Goal: Task Accomplishment & Management: Complete application form

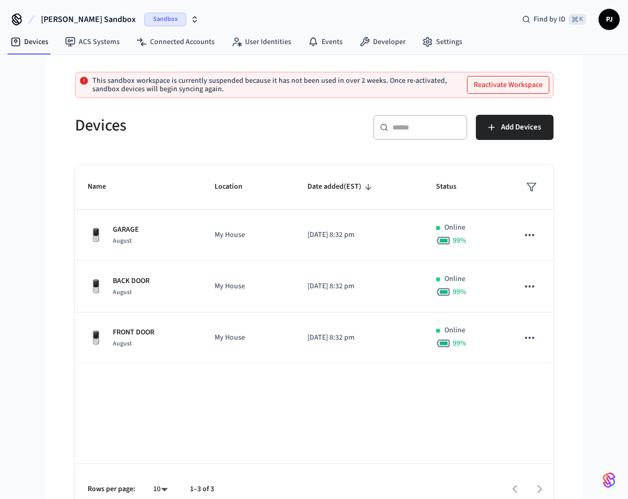
click at [531, 86] on button "Reactivate Workspace" at bounding box center [507, 85] width 81 height 17
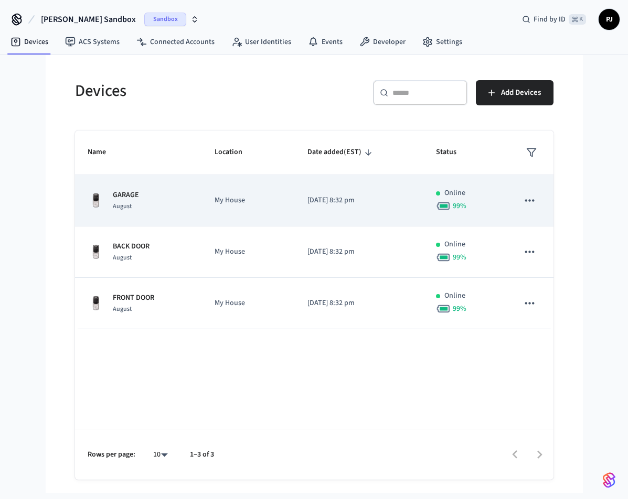
click at [542, 202] on td "sticky table" at bounding box center [529, 200] width 47 height 51
click at [532, 200] on icon "sticky table" at bounding box center [530, 201] width 14 height 14
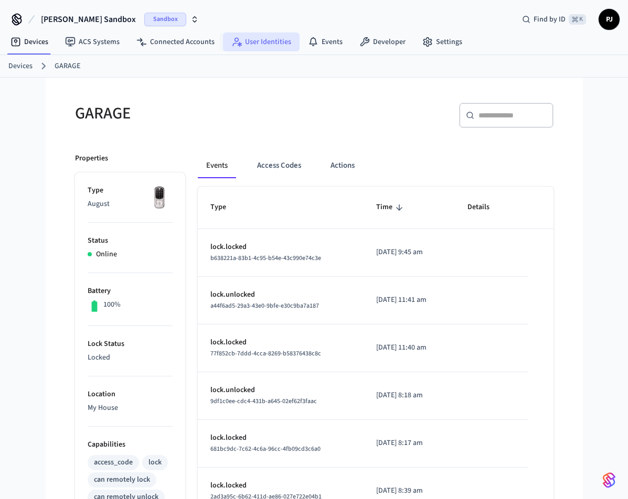
click at [247, 41] on link "User Identities" at bounding box center [261, 42] width 77 height 19
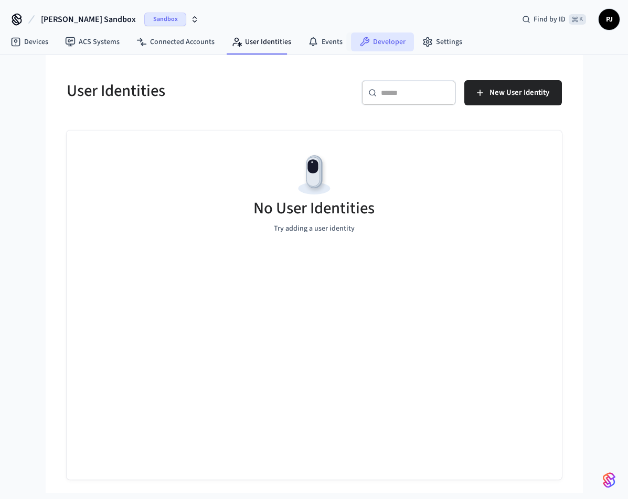
click at [399, 40] on link "Developer" at bounding box center [382, 42] width 63 height 19
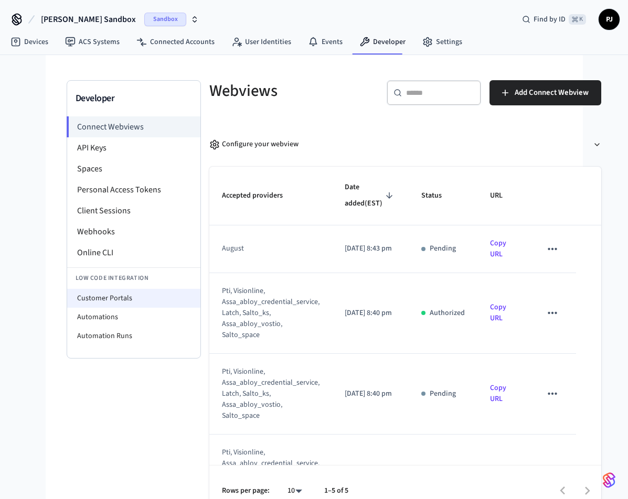
click at [105, 299] on li "Customer Portals" at bounding box center [133, 298] width 133 height 19
select select "**********"
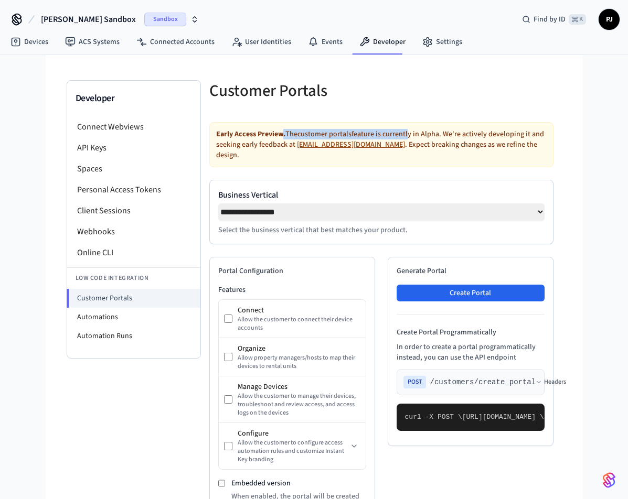
drag, startPoint x: 280, startPoint y: 132, endPoint x: 407, endPoint y: 136, distance: 127.6
click at [407, 136] on div "Early Access Preview. The customer portals feature is currently in Alpha. We're…" at bounding box center [381, 144] width 344 height 45
click at [452, 132] on div "Early Access Preview. The customer portals feature is currently in Alpha. We're…" at bounding box center [381, 144] width 344 height 45
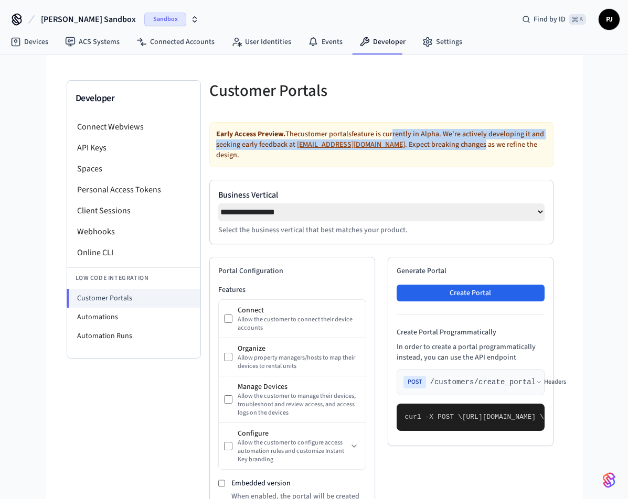
drag, startPoint x: 390, startPoint y: 134, endPoint x: 431, endPoint y: 146, distance: 42.7
click at [431, 146] on div "Early Access Preview. The customer portals feature is currently in Alpha. We're…" at bounding box center [381, 144] width 344 height 45
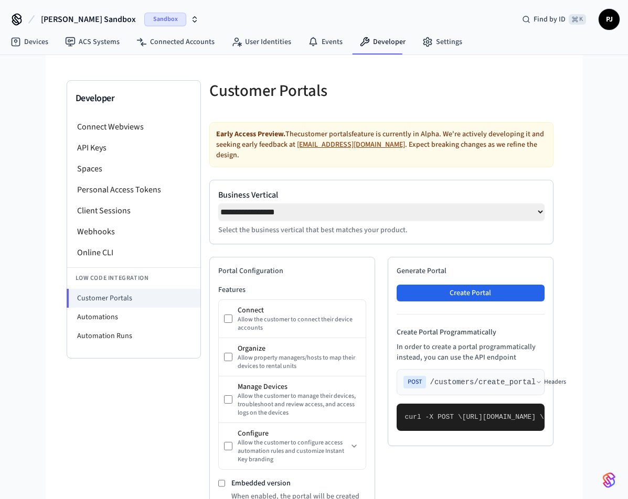
click at [454, 146] on div "Early Access Preview. The customer portals feature is currently in Alpha. We're…" at bounding box center [381, 144] width 344 height 45
click at [397, 146] on div "Early Access Preview. The customer portals feature is currently in Alpha. We're…" at bounding box center [381, 144] width 344 height 45
drag, startPoint x: 388, startPoint y: 146, endPoint x: 520, endPoint y: 159, distance: 132.8
click at [525, 150] on div "Early Access Preview. The customer portals feature is currently in Alpha. We're…" at bounding box center [381, 144] width 344 height 45
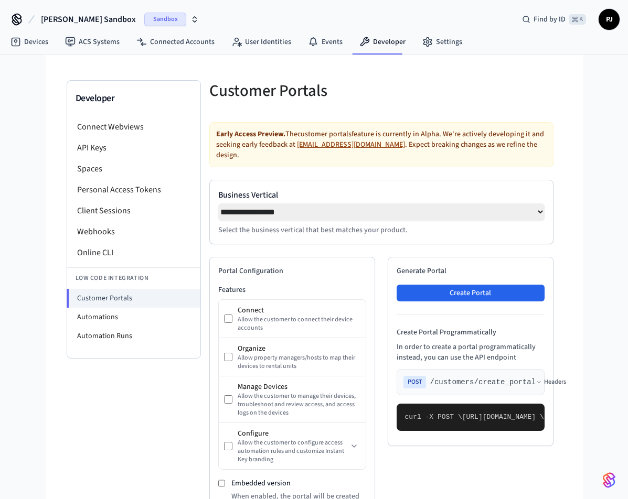
click at [534, 205] on select "**********" at bounding box center [381, 212] width 326 height 17
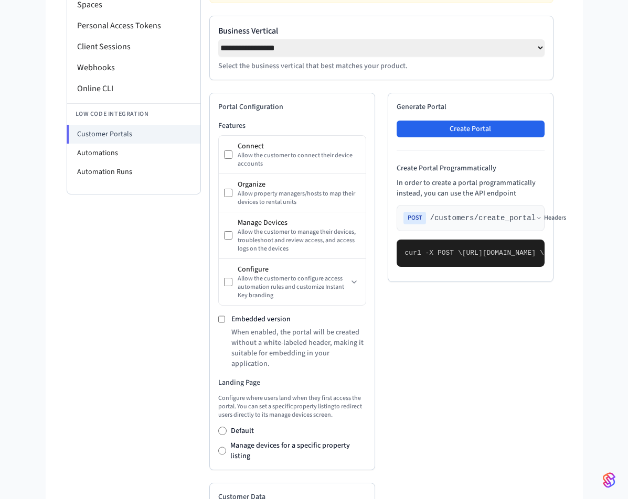
scroll to position [165, 0]
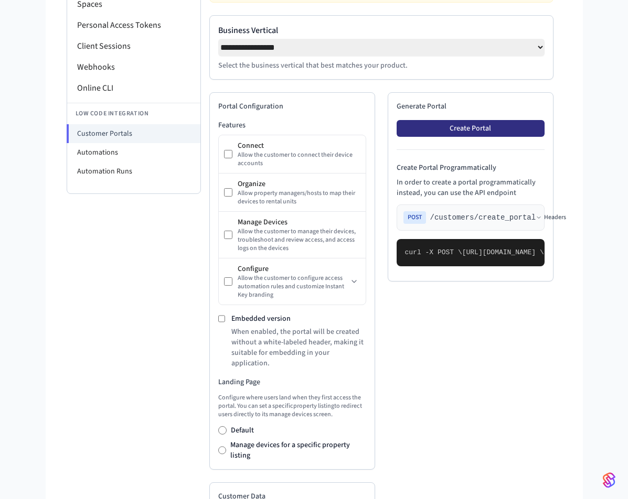
click at [496, 125] on button "Create Portal" at bounding box center [471, 128] width 148 height 17
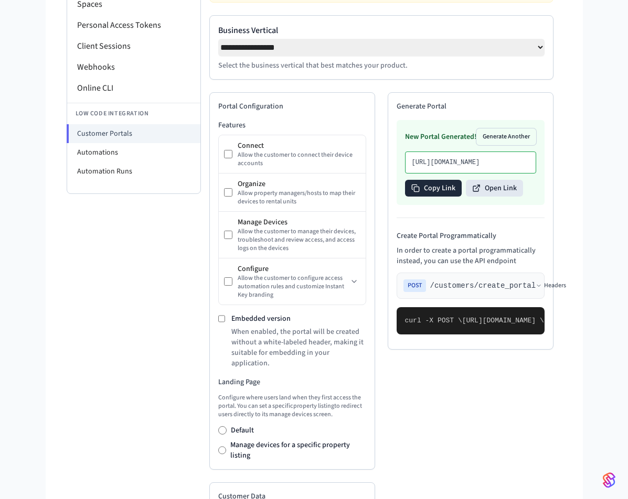
click at [427, 197] on button "Copy Link" at bounding box center [433, 188] width 57 height 17
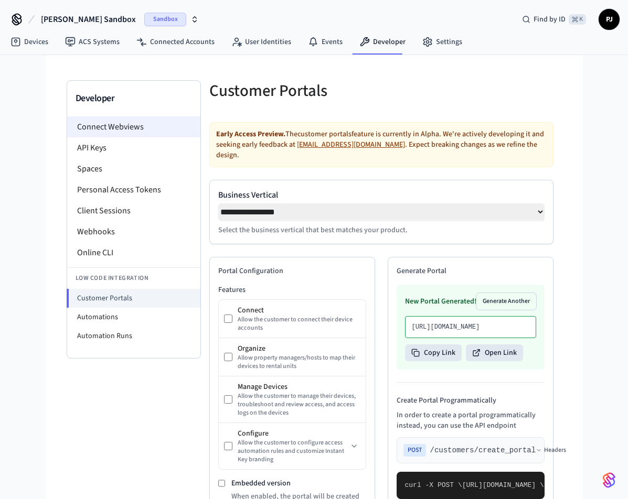
click at [134, 130] on li "Connect Webviews" at bounding box center [133, 126] width 133 height 21
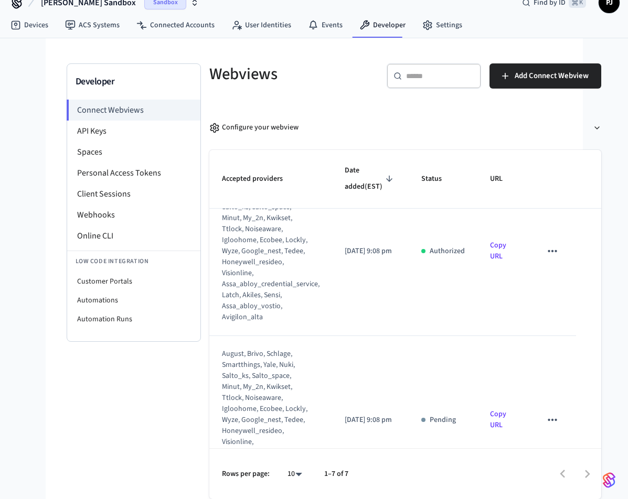
scroll to position [28, 0]
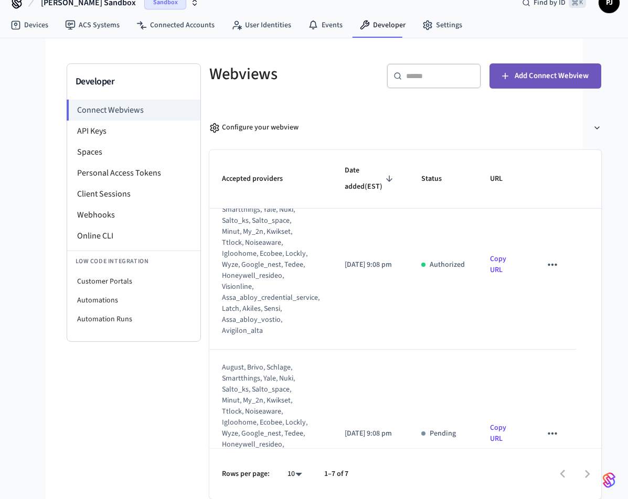
click at [515, 72] on span "Add Connect Webview" at bounding box center [552, 76] width 74 height 14
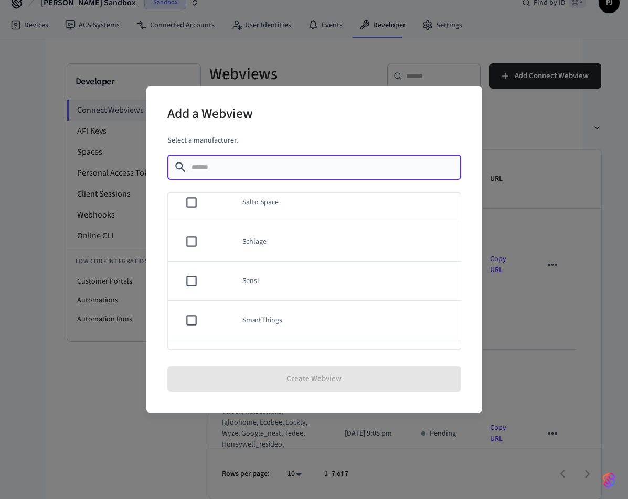
scroll to position [908, 0]
click at [511, 267] on div "Add a Webview Select a manufacturer. ​ ​ Akiles Assa Abloy Credential Service A…" at bounding box center [314, 249] width 628 height 499
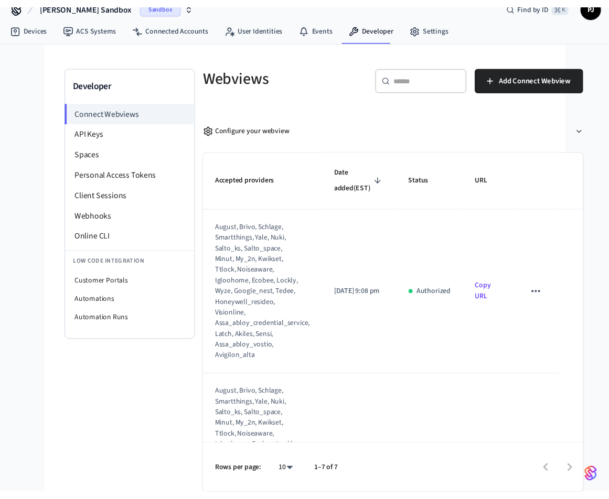
scroll to position [0, 0]
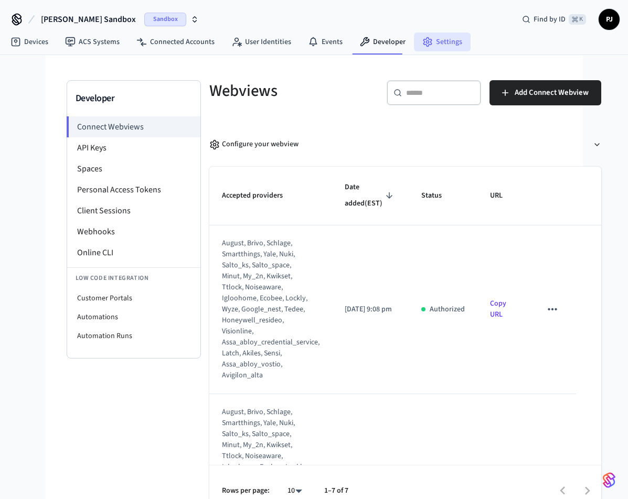
click at [447, 50] on link "Settings" at bounding box center [442, 42] width 57 height 19
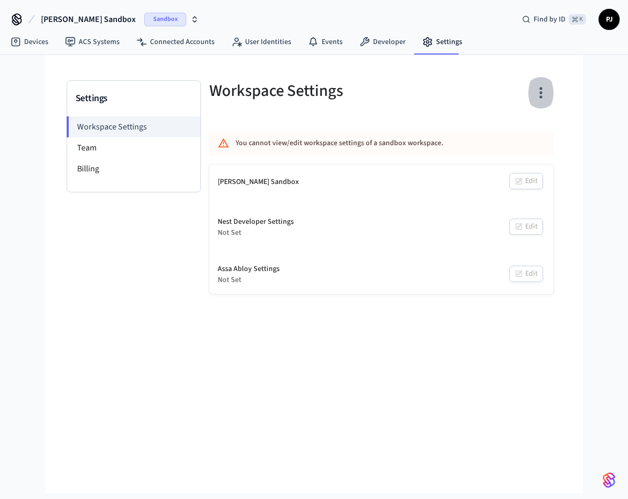
click at [543, 110] on button "button" at bounding box center [540, 93] width 25 height 42
click at [494, 105] on div at bounding box center [314, 249] width 628 height 499
click at [611, 18] on span "PJ" at bounding box center [609, 19] width 19 height 19
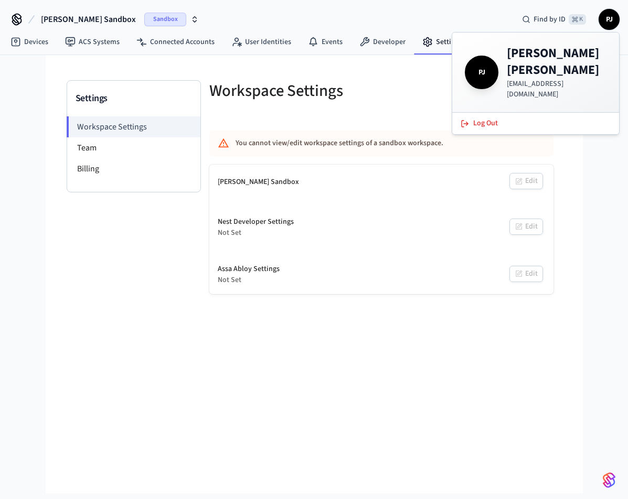
click at [309, 111] on div "Workspace Settings" at bounding box center [286, 91] width 178 height 46
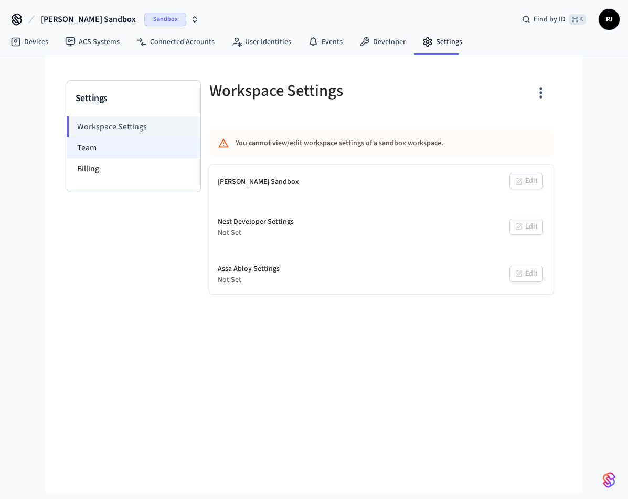
click at [135, 149] on li "Team" at bounding box center [133, 147] width 133 height 21
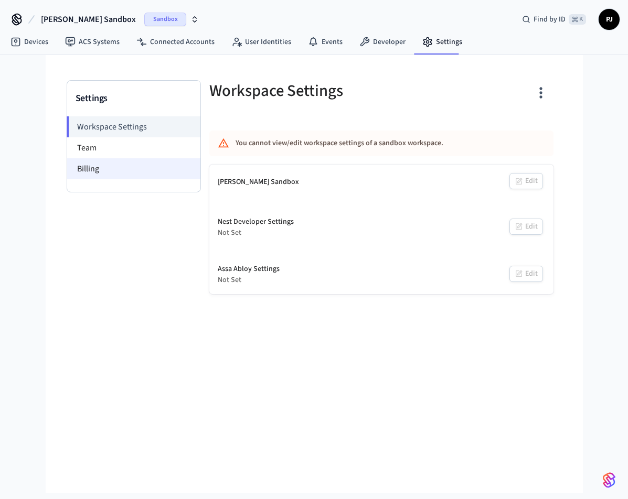
click at [124, 173] on li "Billing" at bounding box center [133, 168] width 133 height 21
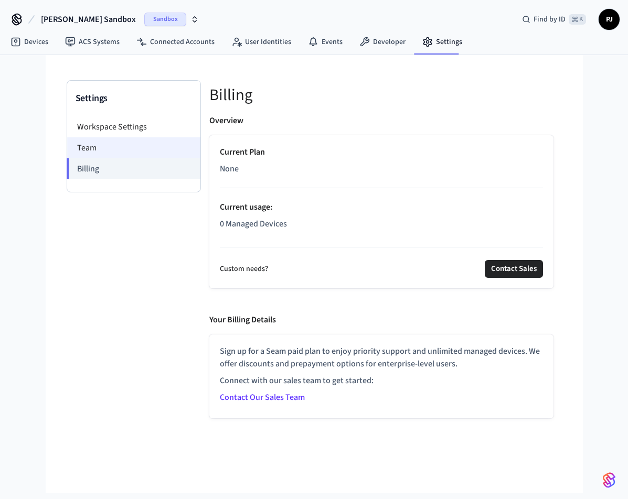
click at [104, 154] on li "Team" at bounding box center [133, 147] width 133 height 21
click at [100, 152] on li "Team" at bounding box center [133, 147] width 133 height 21
click at [86, 147] on li "Team" at bounding box center [133, 147] width 133 height 21
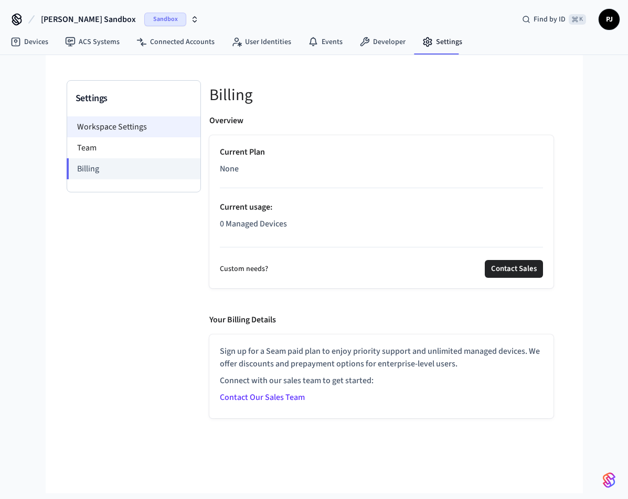
click at [95, 136] on li "Workspace Settings" at bounding box center [133, 126] width 133 height 21
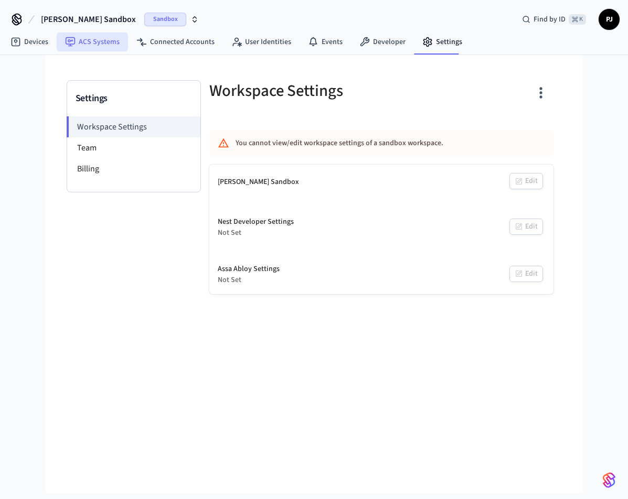
click at [78, 49] on link "ACS Systems" at bounding box center [92, 42] width 71 height 19
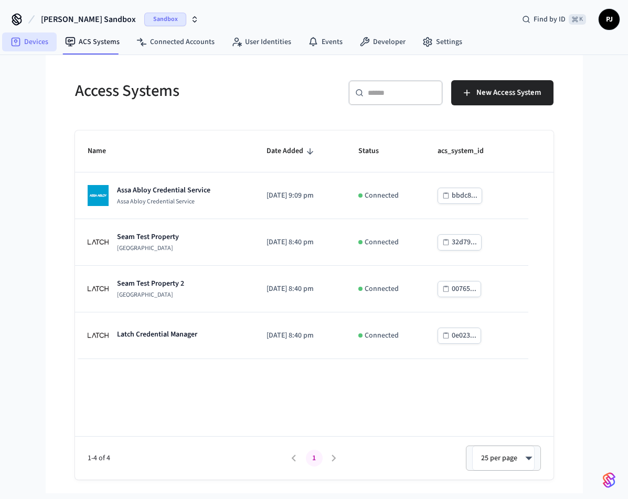
click at [36, 44] on link "Devices" at bounding box center [29, 42] width 55 height 19
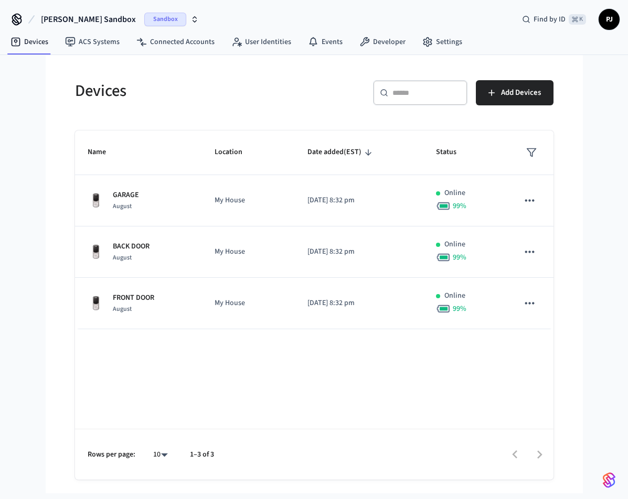
click at [610, 475] on img "button" at bounding box center [609, 480] width 13 height 17
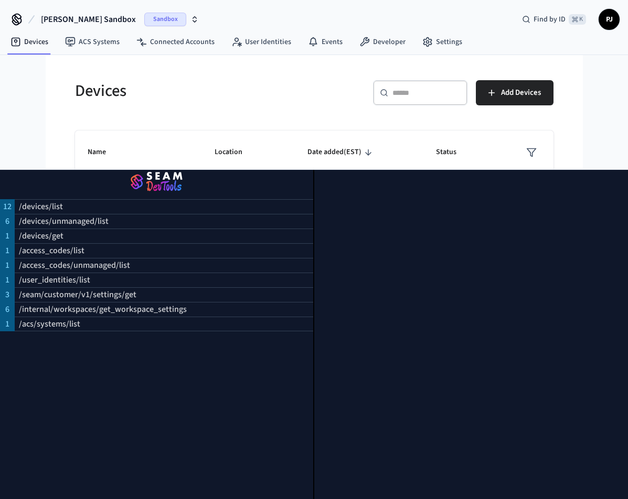
click at [177, 126] on div "Devices ​ ​ Add Devices Name Location Date added (EST) Status GARAGE August My …" at bounding box center [314, 274] width 495 height 412
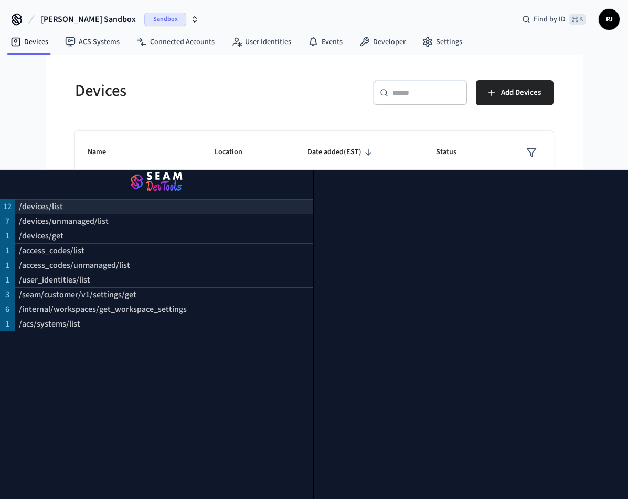
click at [83, 211] on div "/devices/list" at bounding box center [164, 206] width 299 height 15
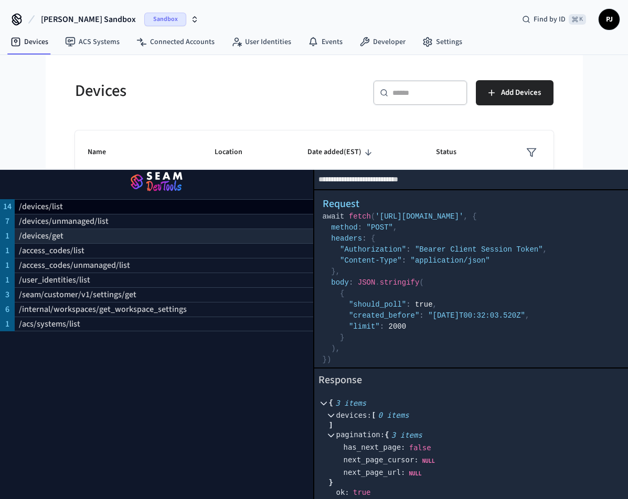
click at [185, 235] on div "/devices/get" at bounding box center [164, 236] width 299 height 15
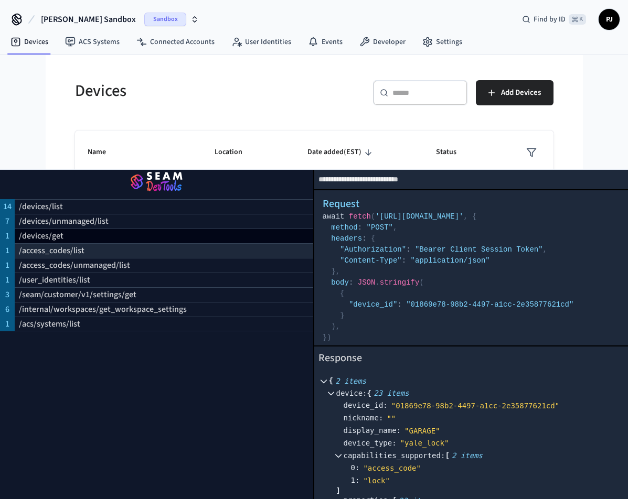
click at [185, 254] on div "/access_codes/list" at bounding box center [164, 250] width 299 height 15
select select "**********"
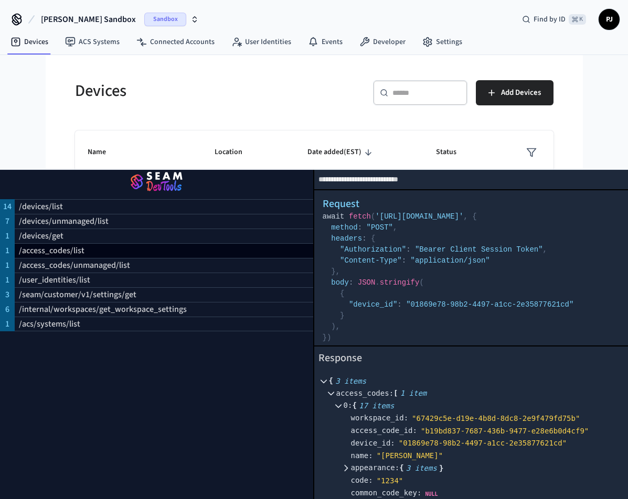
click at [215, 115] on div "Devices ​ ​ Add Devices Name Location Date added (EST) Status GARAGE August My …" at bounding box center [314, 274] width 495 height 412
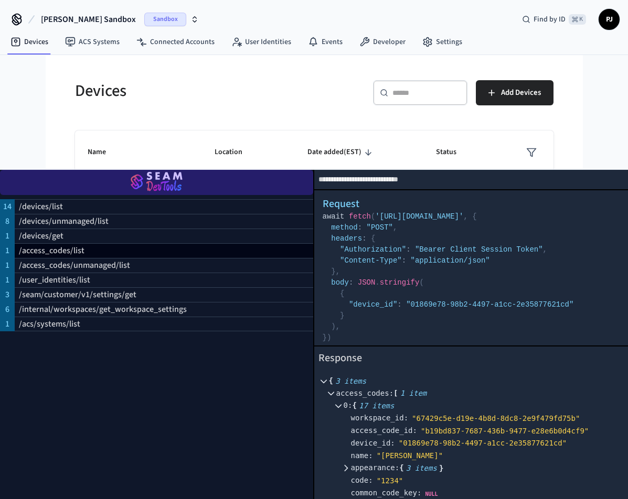
click at [166, 186] on img "button" at bounding box center [157, 182] width 288 height 29
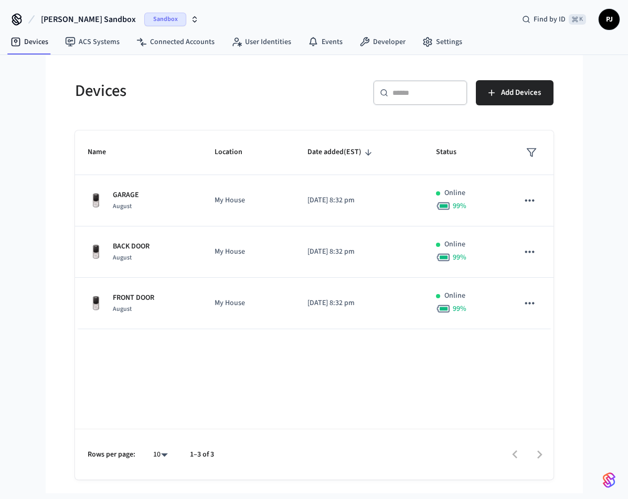
click at [190, 22] on icon "button" at bounding box center [194, 19] width 8 height 8
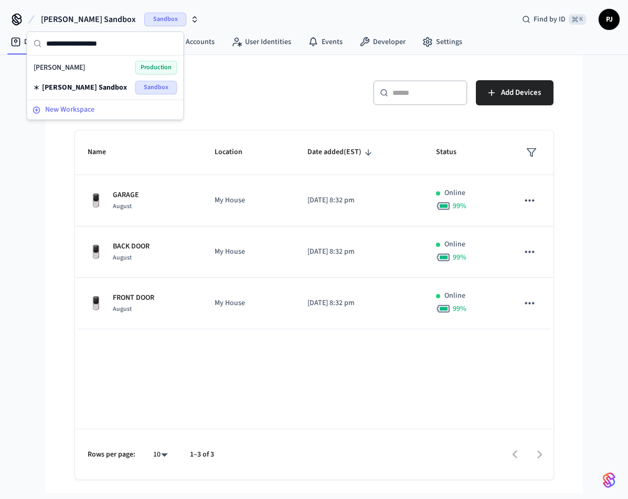
click at [80, 111] on span "New Workspace" at bounding box center [69, 109] width 49 height 11
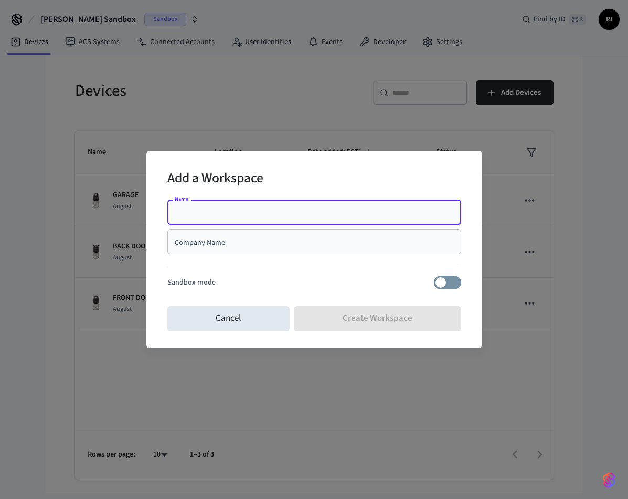
click at [233, 243] on input "Company Name" at bounding box center [314, 242] width 281 height 10
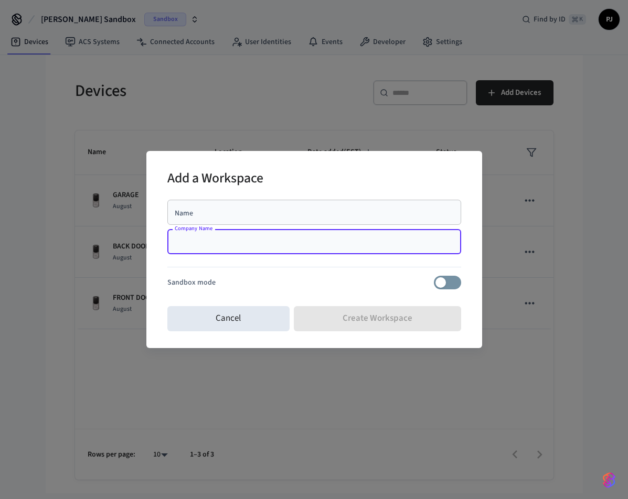
click at [204, 278] on p "Sandbox mode" at bounding box center [191, 283] width 48 height 11
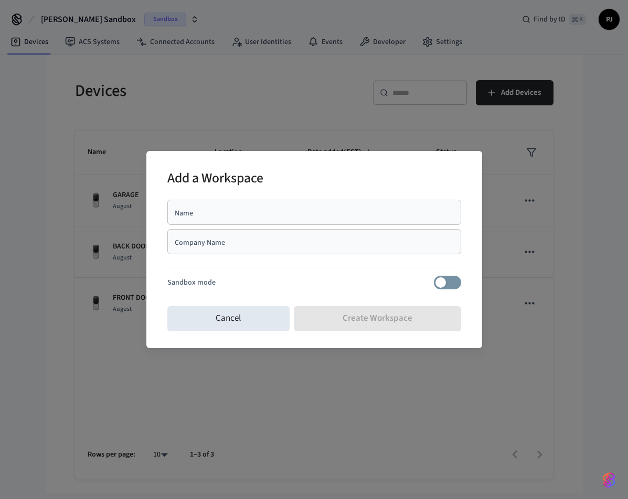
click at [370, 293] on div "Name Name Company Name Company Name Sandbox mode" at bounding box center [314, 249] width 294 height 107
click at [265, 320] on button "Cancel" at bounding box center [228, 318] width 123 height 25
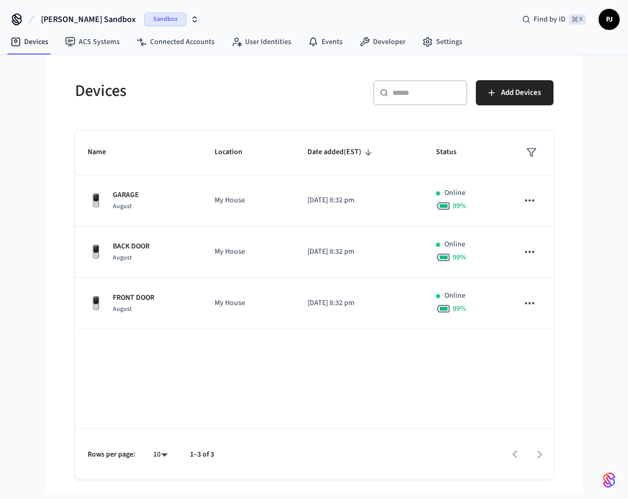
click at [29, 22] on icon at bounding box center [31, 19] width 5 height 7
click at [14, 20] on icon at bounding box center [17, 18] width 8 height 8
click at [20, 20] on icon at bounding box center [17, 21] width 9 height 7
click at [382, 44] on link "Developer" at bounding box center [382, 42] width 63 height 19
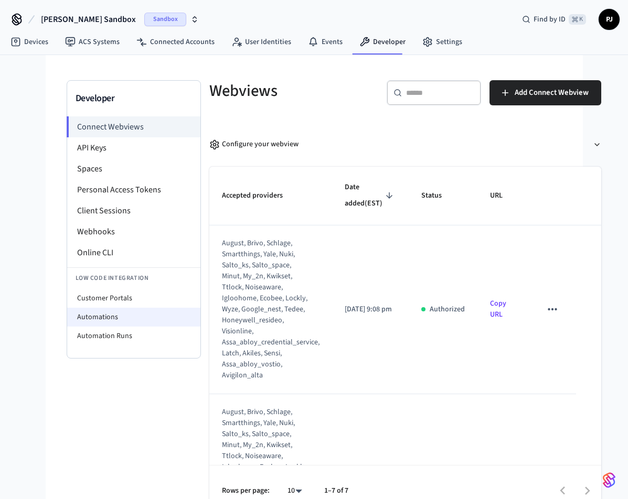
click at [121, 315] on li "Automations" at bounding box center [133, 317] width 133 height 19
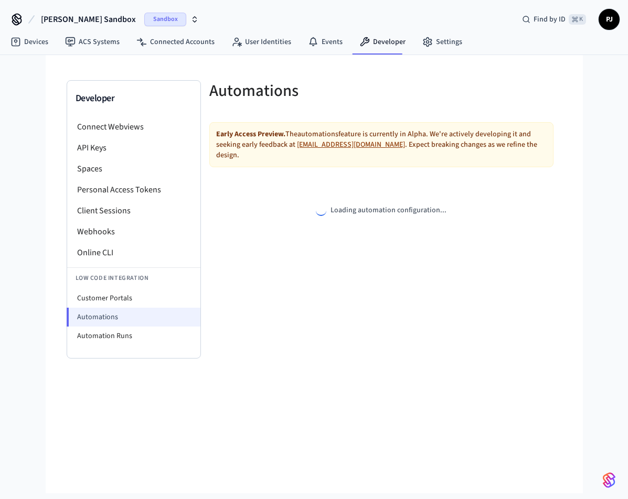
select select "**********"
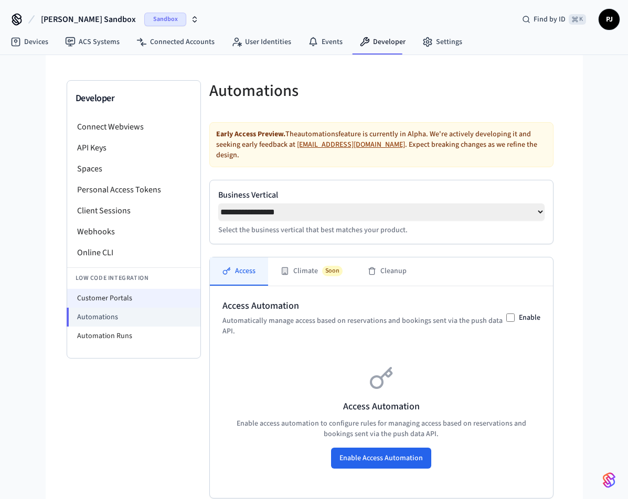
click at [153, 291] on li "Customer Portals" at bounding box center [133, 298] width 133 height 19
select select "**********"
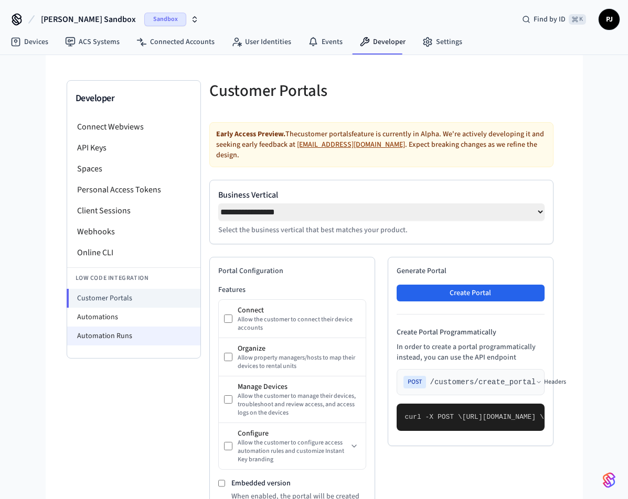
click at [129, 333] on li "Automation Runs" at bounding box center [133, 336] width 133 height 19
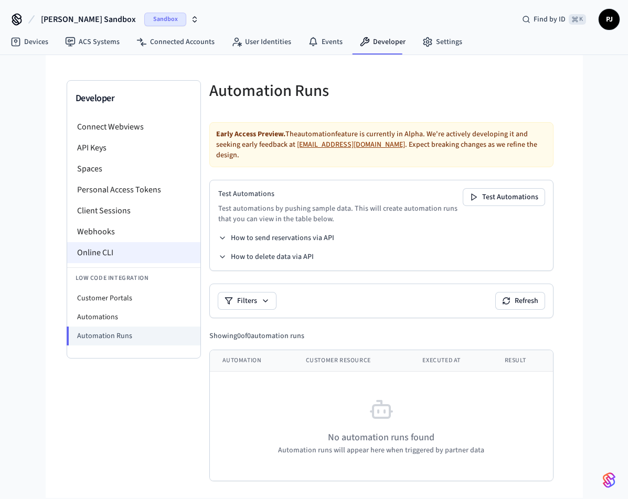
click at [95, 247] on li "Online CLI" at bounding box center [133, 252] width 133 height 21
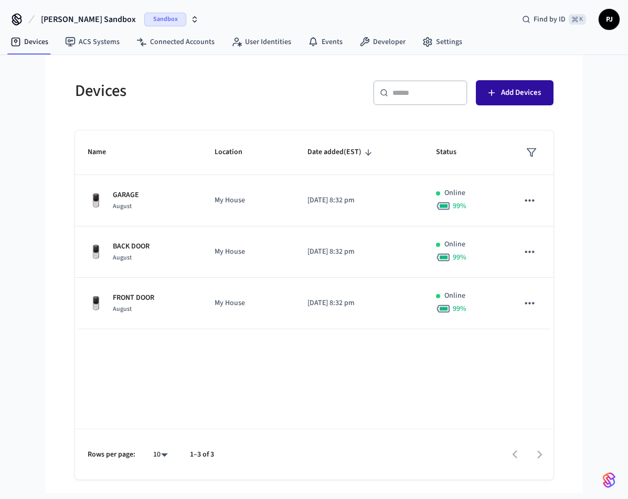
click at [483, 92] on button "Add Devices" at bounding box center [515, 92] width 78 height 25
click at [94, 41] on link "ACS Systems" at bounding box center [92, 42] width 71 height 19
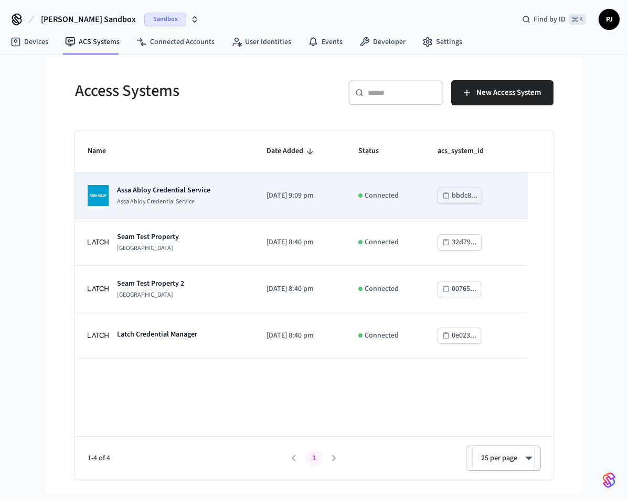
click at [143, 192] on p "Assa Abloy Credential Service" at bounding box center [163, 190] width 93 height 10
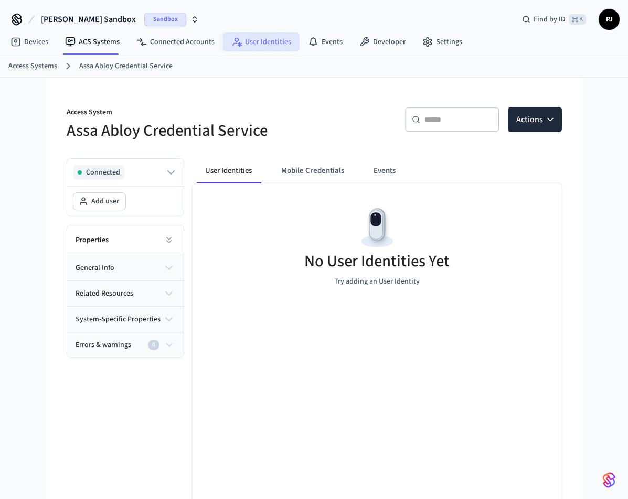
click at [238, 47] on link "User Identities" at bounding box center [261, 42] width 77 height 19
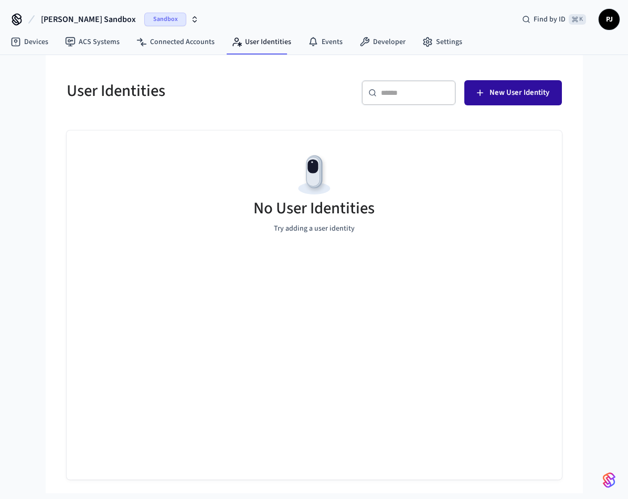
click at [522, 85] on button "New User Identity" at bounding box center [513, 92] width 98 height 25
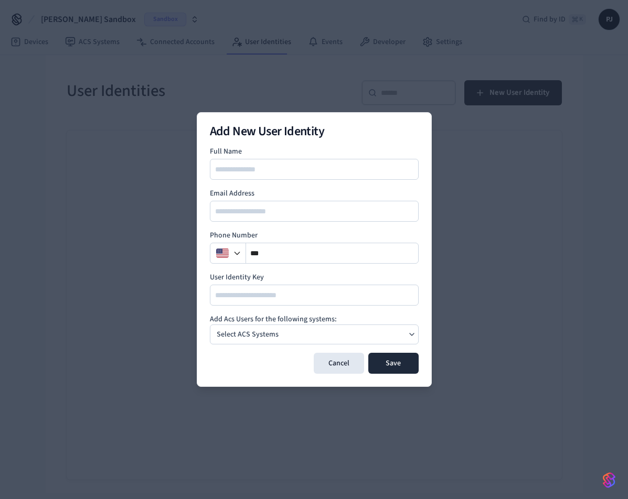
click at [258, 333] on p "Select ACS Systems" at bounding box center [248, 335] width 62 height 11
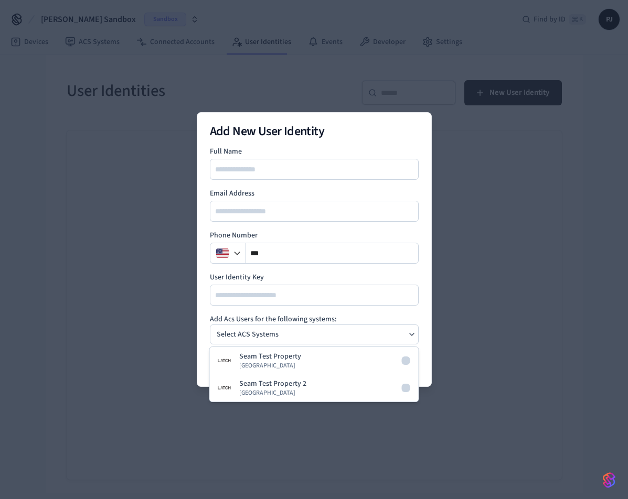
click at [258, 333] on p "Select ACS Systems" at bounding box center [248, 335] width 62 height 11
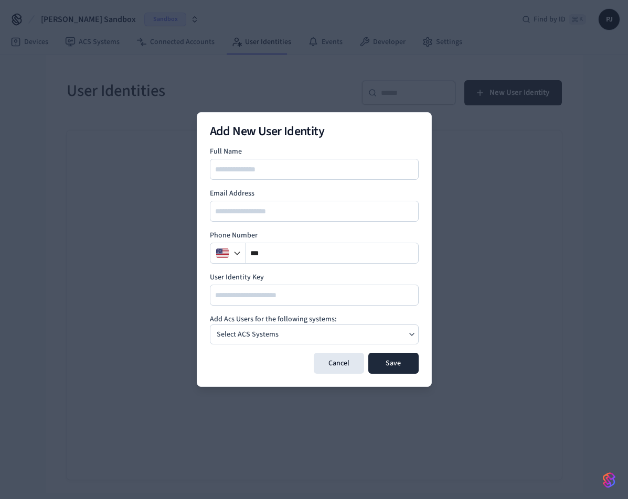
click at [258, 333] on p "Select ACS Systems" at bounding box center [248, 335] width 62 height 11
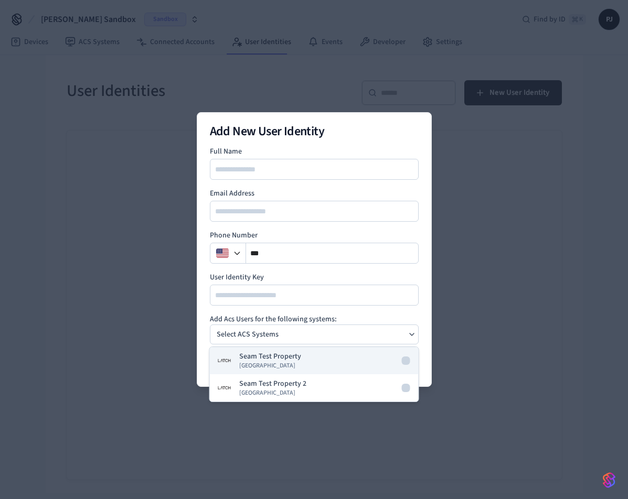
click at [300, 366] on button "Seam Test Property [GEOGRAPHIC_DATA]" at bounding box center [314, 360] width 209 height 27
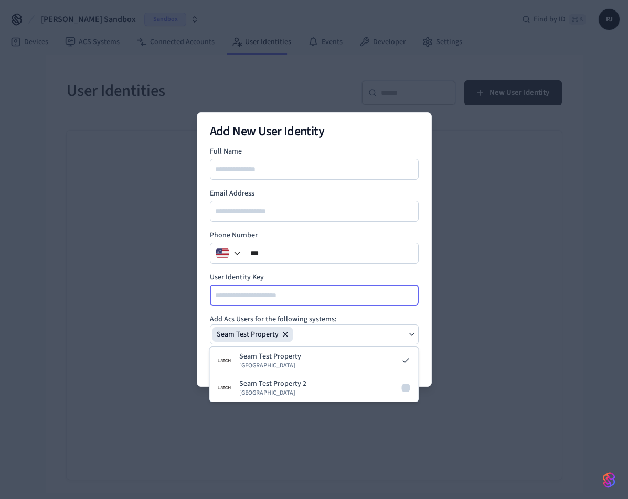
click at [286, 292] on input at bounding box center [315, 295] width 208 height 13
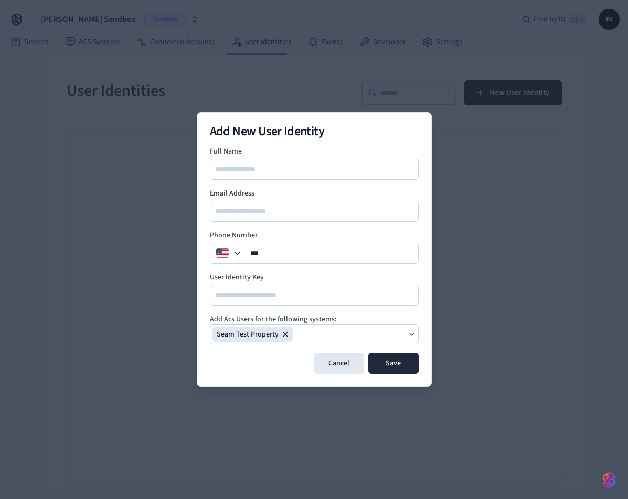
click at [267, 176] on div at bounding box center [314, 169] width 209 height 21
click at [272, 169] on input at bounding box center [315, 169] width 208 height 13
type input "**********"
click at [267, 209] on input "email" at bounding box center [315, 211] width 208 height 13
click at [277, 231] on label "Phone Number" at bounding box center [314, 235] width 209 height 10
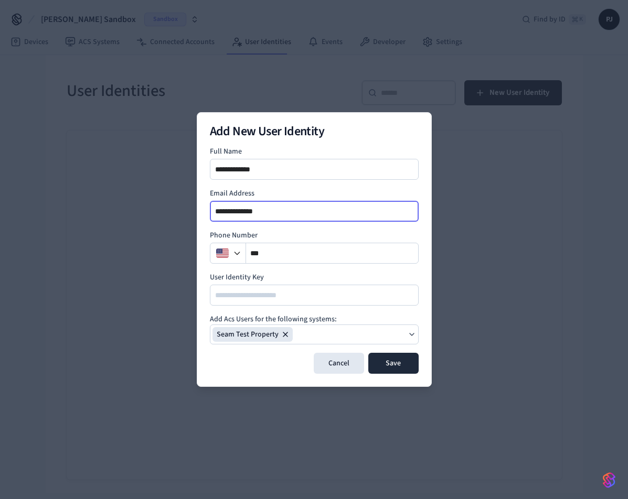
drag, startPoint x: 280, startPoint y: 216, endPoint x: 192, endPoint y: 217, distance: 87.6
click at [192, 217] on body "**********" at bounding box center [314, 247] width 628 height 494
type input "**********"
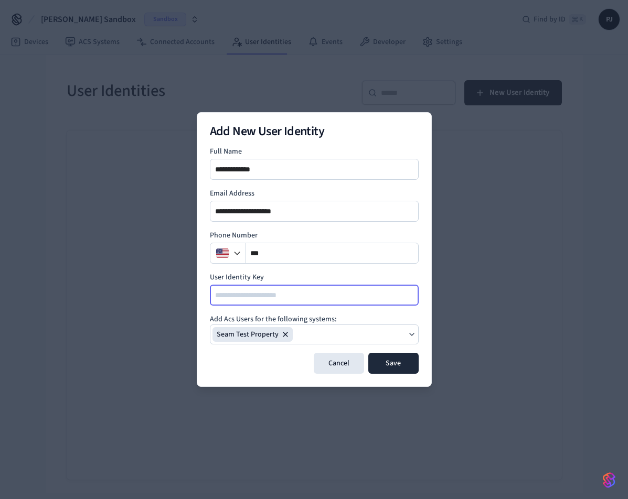
click at [238, 295] on input at bounding box center [315, 295] width 208 height 13
type input "***"
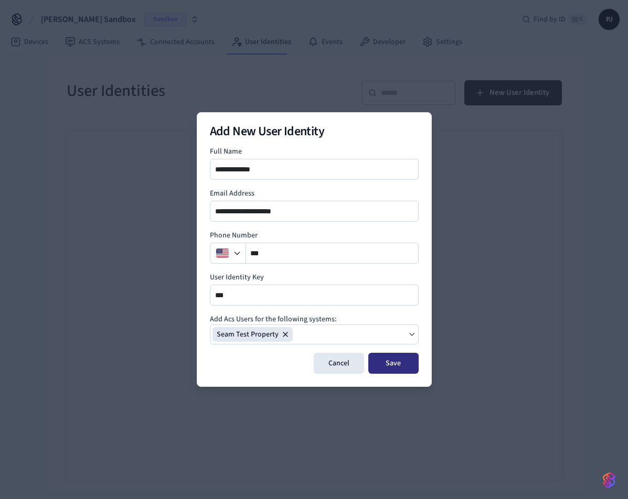
click at [387, 360] on button "Save" at bounding box center [393, 363] width 50 height 21
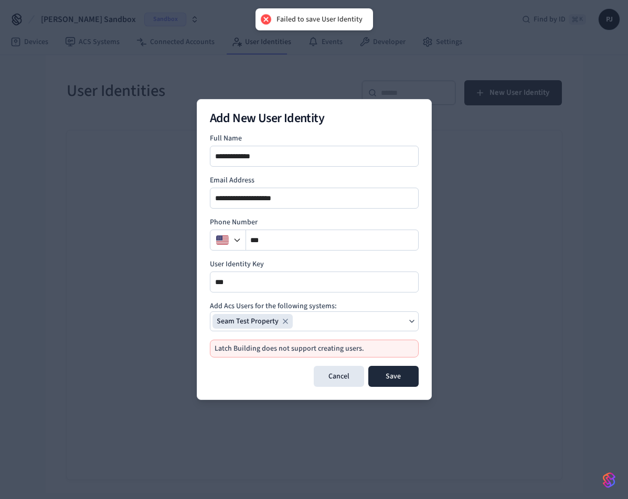
click at [283, 323] on icon "button" at bounding box center [285, 321] width 8 height 8
click at [353, 377] on button "Cancel" at bounding box center [339, 376] width 50 height 21
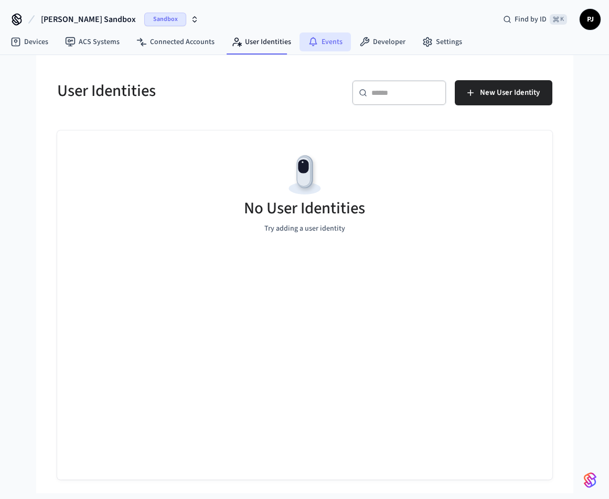
click at [327, 37] on link "Events" at bounding box center [325, 42] width 51 height 19
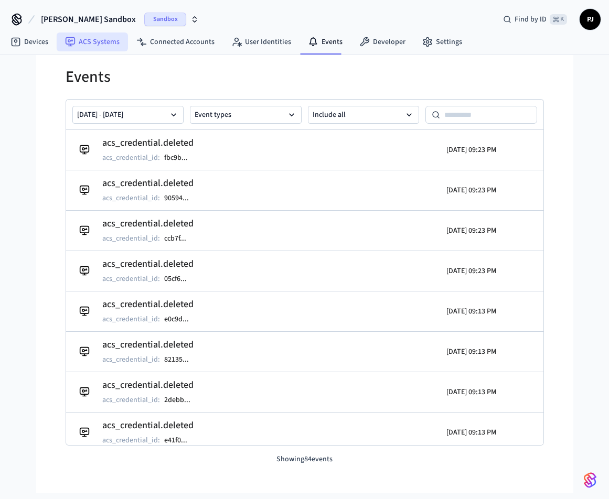
click at [101, 42] on link "ACS Systems" at bounding box center [92, 42] width 71 height 19
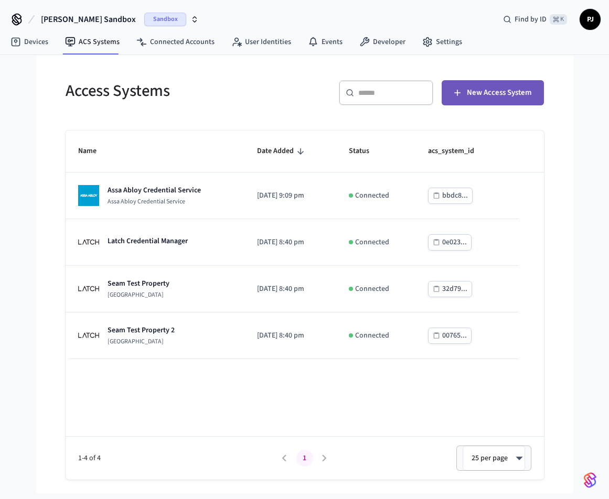
click at [476, 105] on button "New Access System" at bounding box center [493, 92] width 102 height 25
click at [34, 37] on link "Devices" at bounding box center [29, 42] width 55 height 19
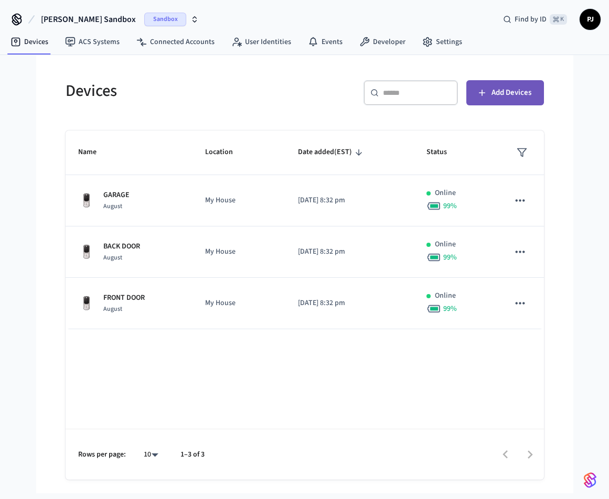
click at [511, 104] on button "Add Devices" at bounding box center [505, 92] width 78 height 25
click at [511, 91] on span "Add Devices" at bounding box center [512, 93] width 40 height 14
click at [97, 49] on link "ACS Systems" at bounding box center [92, 42] width 71 height 19
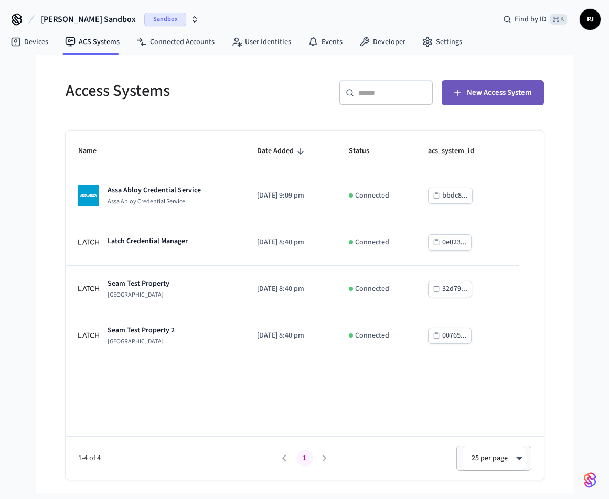
click at [462, 95] on icon "button" at bounding box center [457, 93] width 10 height 10
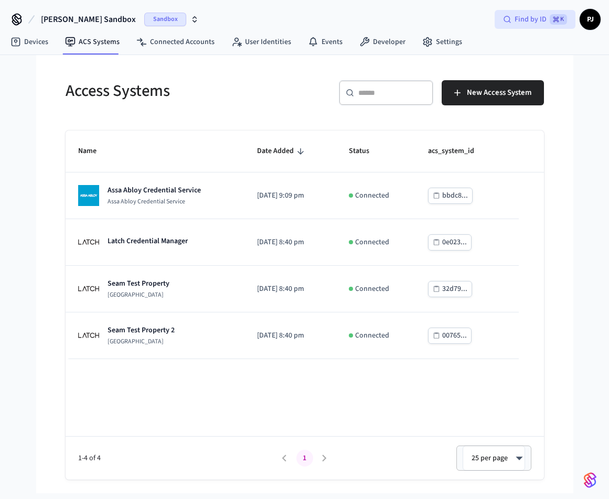
click at [526, 19] on span "Find by ID" at bounding box center [531, 19] width 32 height 10
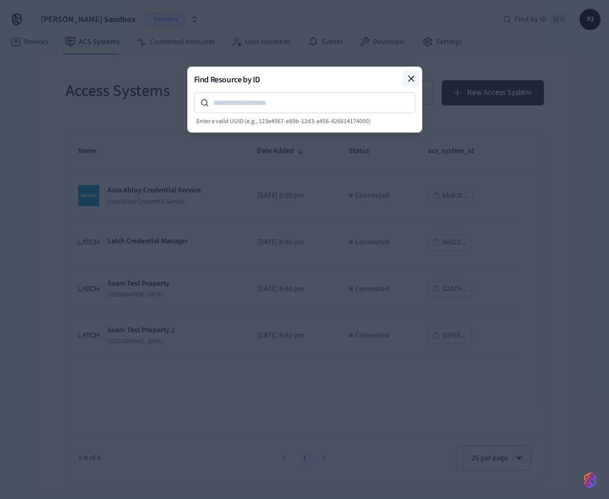
click at [408, 78] on icon at bounding box center [411, 78] width 10 height 10
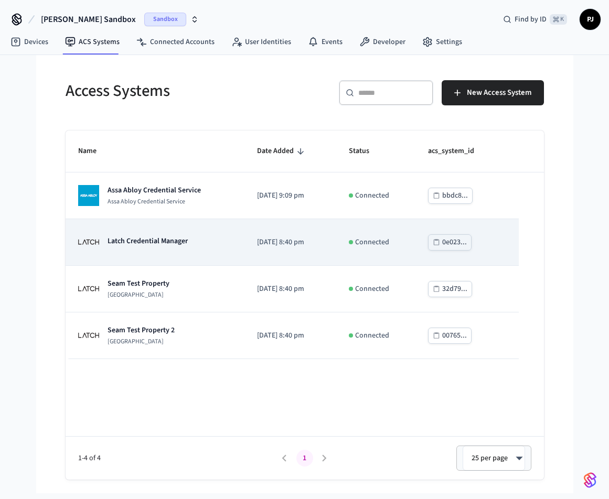
click at [183, 232] on td "Latch Credential Manager" at bounding box center [155, 242] width 179 height 47
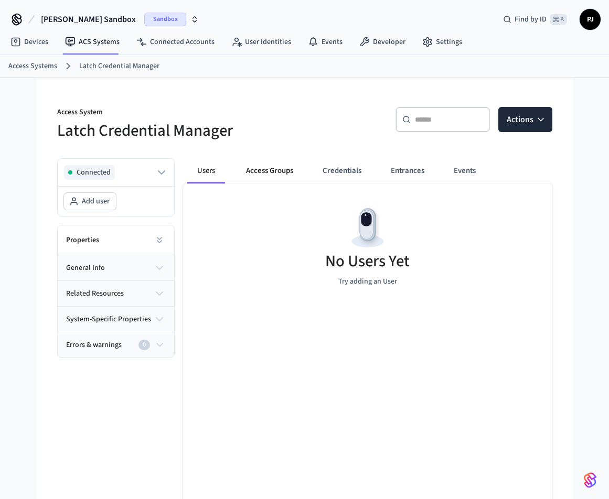
click at [265, 176] on button "Access Groups" at bounding box center [270, 170] width 64 height 25
click at [344, 164] on button "Credentials" at bounding box center [341, 170] width 56 height 25
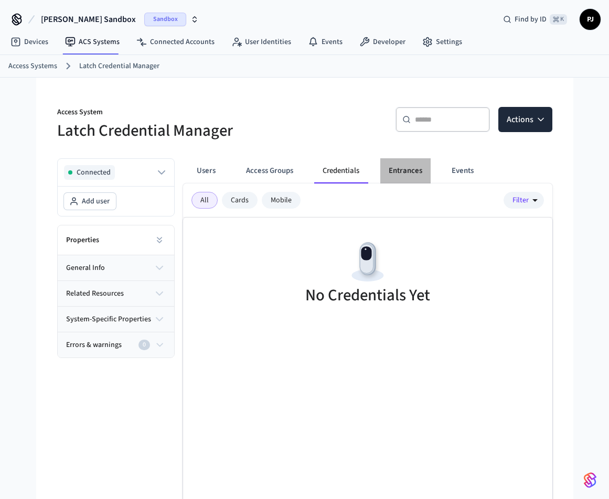
click at [409, 173] on button "Entrances" at bounding box center [405, 170] width 50 height 25
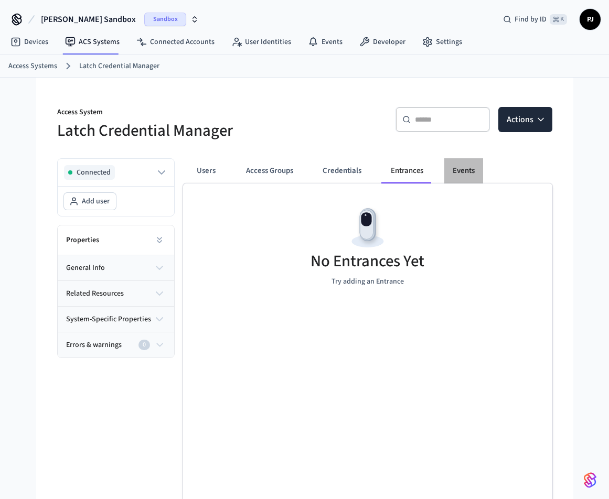
click at [460, 171] on button "Events" at bounding box center [463, 170] width 39 height 25
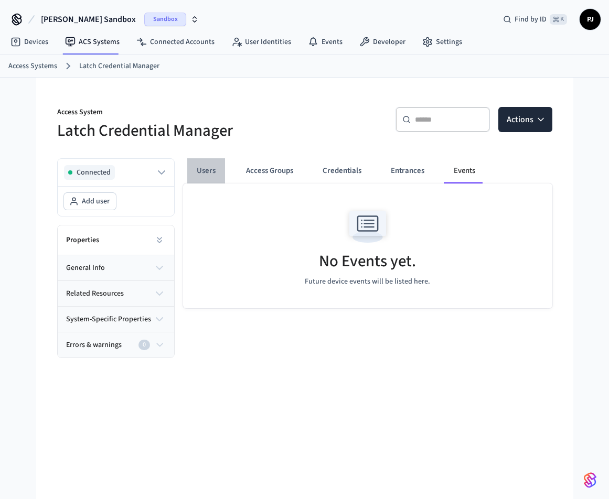
click at [204, 171] on button "Users" at bounding box center [206, 170] width 38 height 25
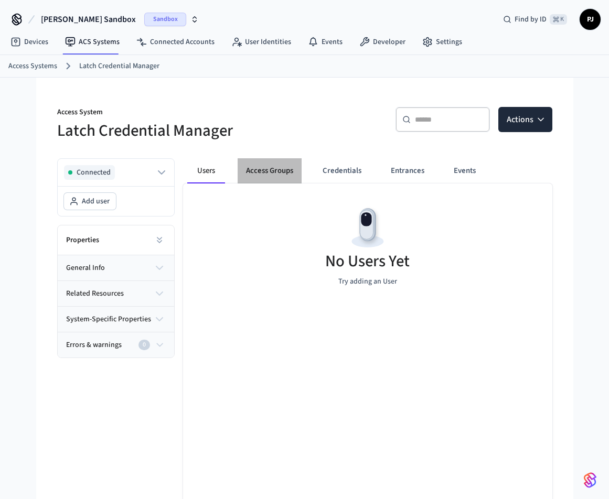
click at [267, 172] on button "Access Groups" at bounding box center [270, 170] width 64 height 25
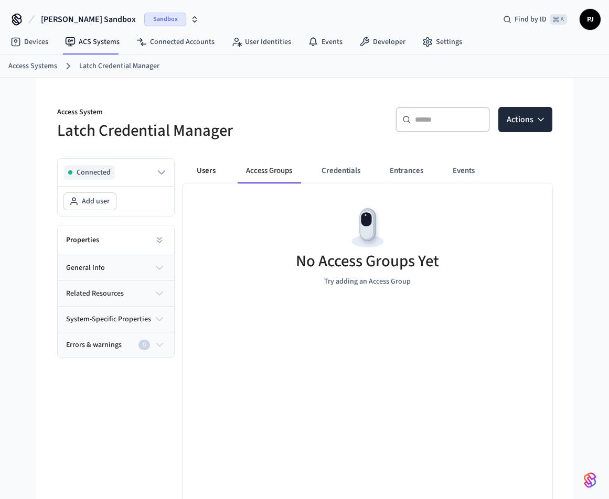
click at [217, 172] on button "Users" at bounding box center [206, 170] width 38 height 25
click at [104, 206] on span "Add user" at bounding box center [96, 201] width 28 height 10
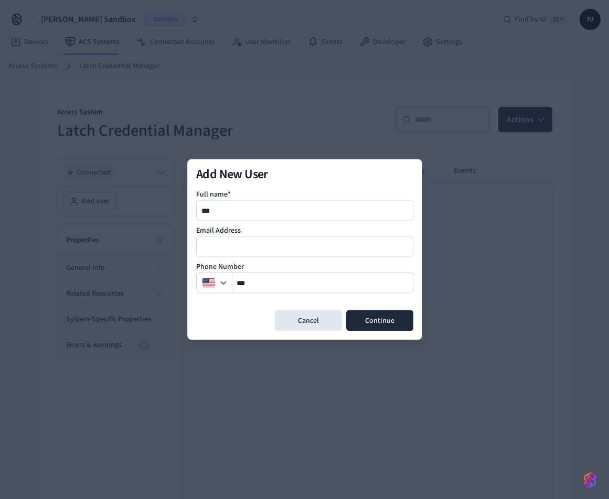
type input "***"
click at [239, 252] on input "email" at bounding box center [305, 247] width 216 height 13
type input "***"
click at [254, 282] on input "**" at bounding box center [322, 283] width 181 height 13
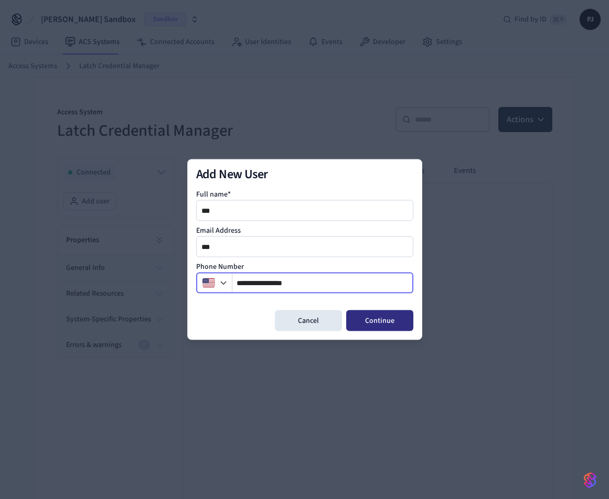
type input "**********"
click at [366, 323] on button "Continue" at bounding box center [379, 321] width 67 height 21
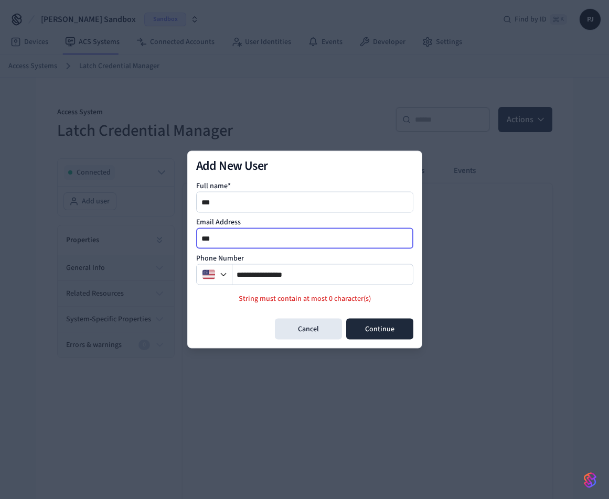
click at [251, 243] on input "***" at bounding box center [305, 238] width 216 height 13
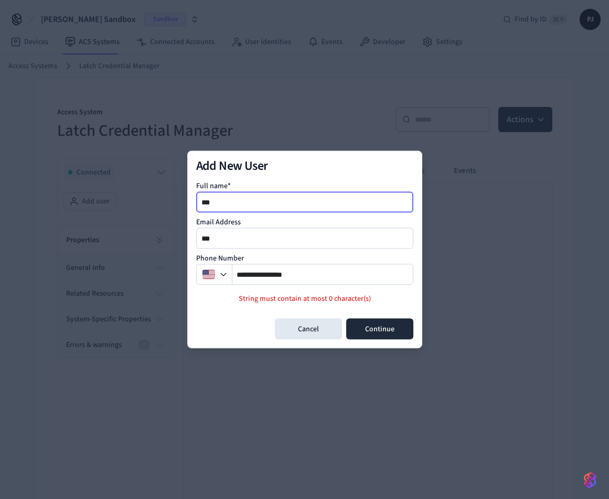
click at [233, 206] on input "***" at bounding box center [305, 202] width 216 height 13
drag, startPoint x: 267, startPoint y: 197, endPoint x: 125, endPoint y: 197, distance: 141.7
click at [124, 197] on body "**********" at bounding box center [304, 280] width 609 height 561
type input "**********"
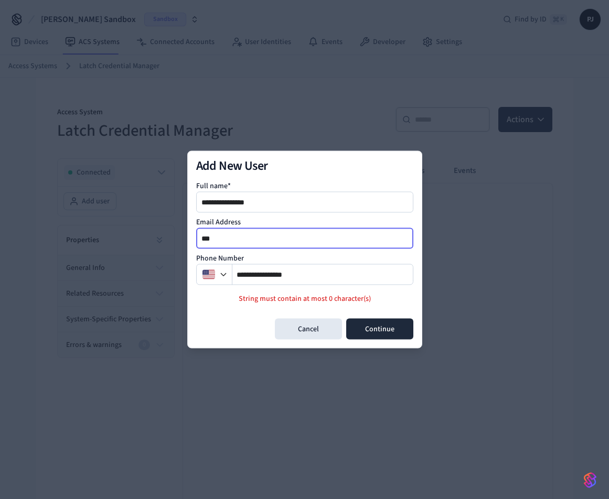
drag, startPoint x: 249, startPoint y: 243, endPoint x: 171, endPoint y: 243, distance: 77.7
click at [171, 243] on body "**********" at bounding box center [304, 280] width 609 height 561
type input "**********"
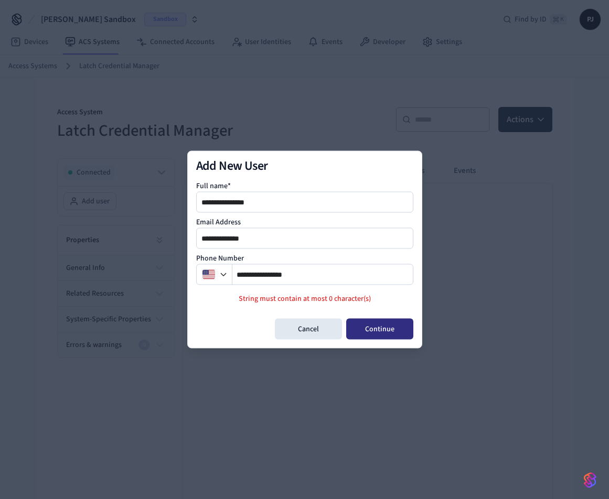
click at [365, 328] on button "Continue" at bounding box center [379, 329] width 67 height 21
click at [305, 297] on p "Creating users is not supported for Credential Manager systems" at bounding box center [304, 299] width 217 height 11
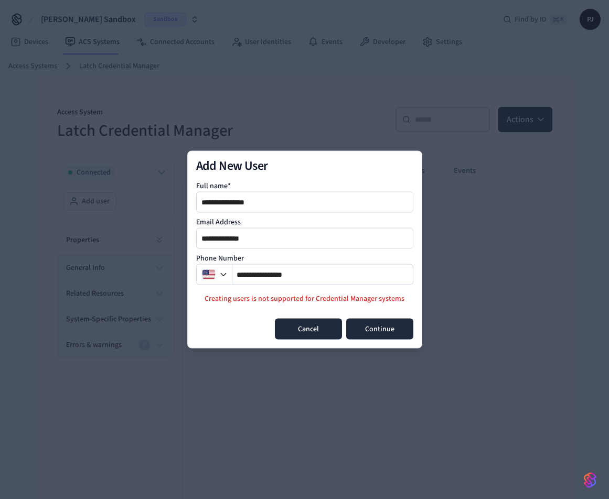
click at [304, 327] on button "Cancel" at bounding box center [308, 329] width 67 height 21
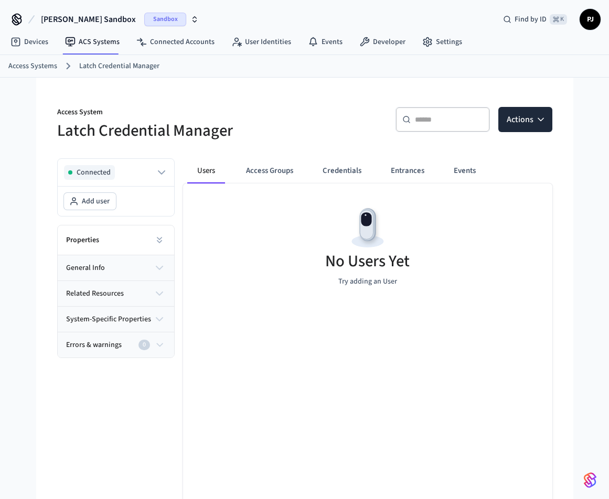
click at [275, 179] on button "Access Groups" at bounding box center [270, 170] width 64 height 25
click at [92, 205] on span "Add user" at bounding box center [96, 201] width 28 height 10
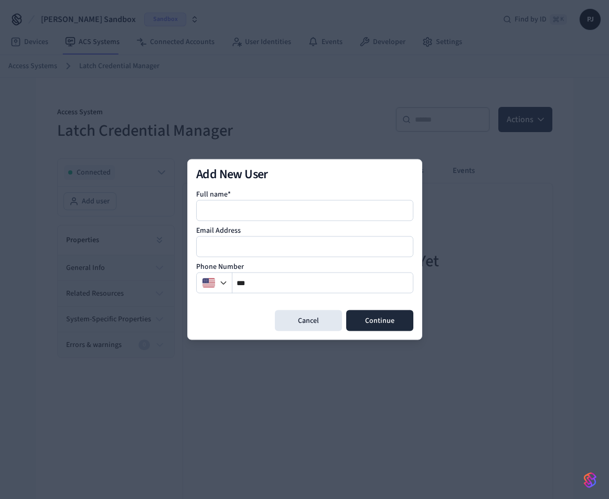
click at [306, 335] on div "Add New User Full name* Email Address Phone Number ** Cancel Continue" at bounding box center [304, 250] width 235 height 181
click at [310, 328] on button "Cancel" at bounding box center [308, 321] width 67 height 21
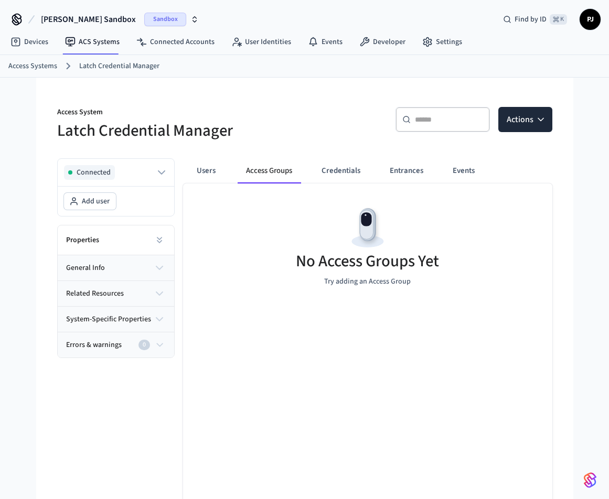
click at [141, 238] on div "Properties" at bounding box center [116, 241] width 116 height 30
click at [161, 238] on icon at bounding box center [159, 239] width 4 height 2
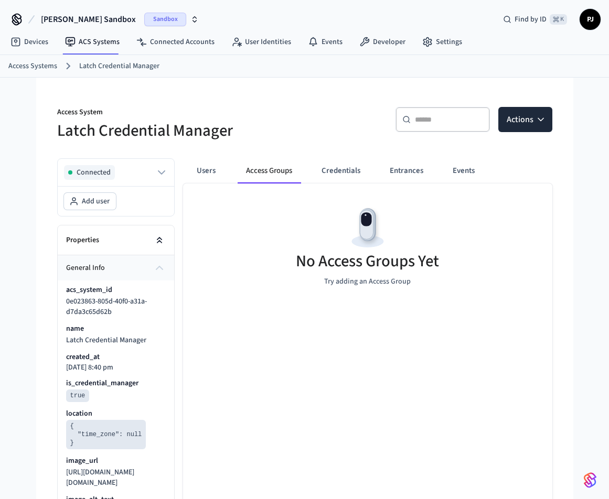
click at [161, 238] on icon at bounding box center [159, 240] width 10 height 10
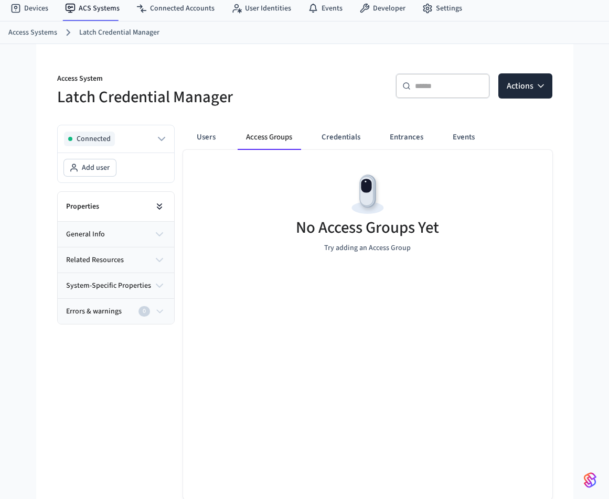
scroll to position [34, 0]
click at [161, 238] on icon "button" at bounding box center [159, 234] width 13 height 13
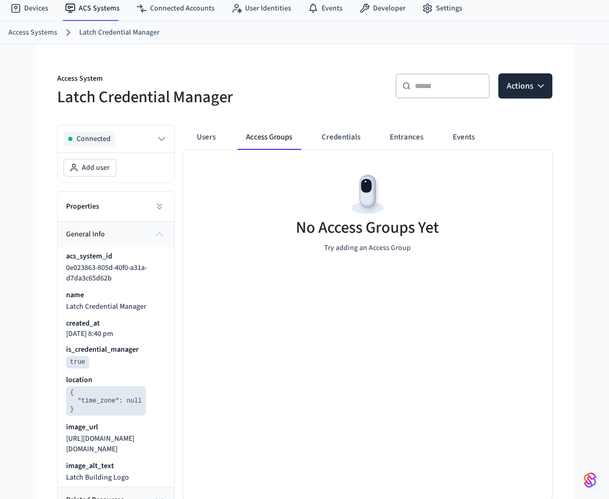
click at [161, 238] on icon "button" at bounding box center [159, 234] width 13 height 13
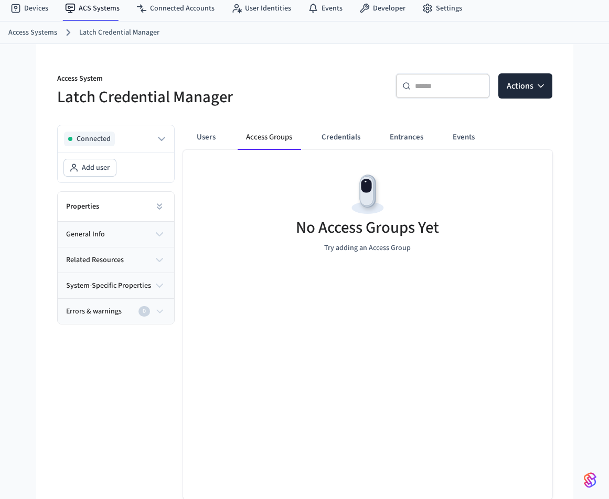
click at [156, 257] on icon "button" at bounding box center [159, 260] width 13 height 13
